Goal: Find specific page/section: Find specific page/section

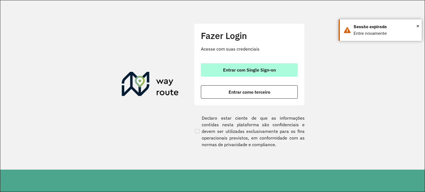
click at [255, 68] on span "Entrar com Single Sign-on" at bounding box center [249, 70] width 53 height 4
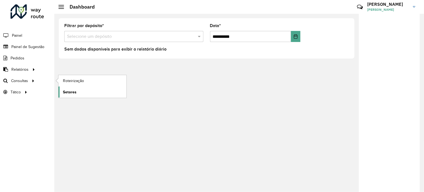
click at [73, 92] on span "Setores" at bounding box center [70, 92] width 14 height 6
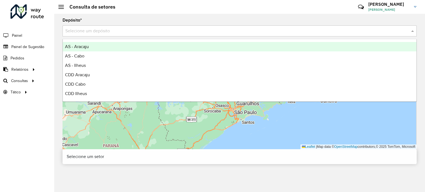
click at [89, 28] on input "text" at bounding box center [234, 31] width 338 height 7
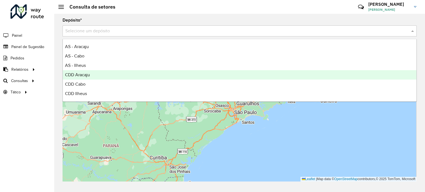
click at [85, 76] on span "CDD Aracaju" at bounding box center [77, 75] width 25 height 5
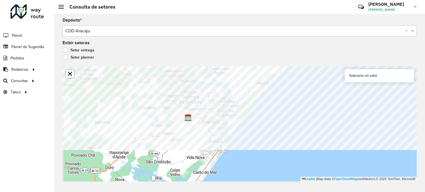
click at [233, 64] on div "Depósito * Selecione um depósito × CDD Aracaju × Exibir setores Setor entrega S…" at bounding box center [239, 103] width 371 height 179
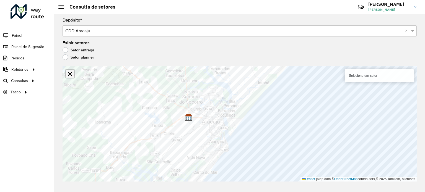
click at [70, 71] on link "Abrir mapa em tela cheia" at bounding box center [70, 74] width 8 height 8
